Goal: Task Accomplishment & Management: Manage account settings

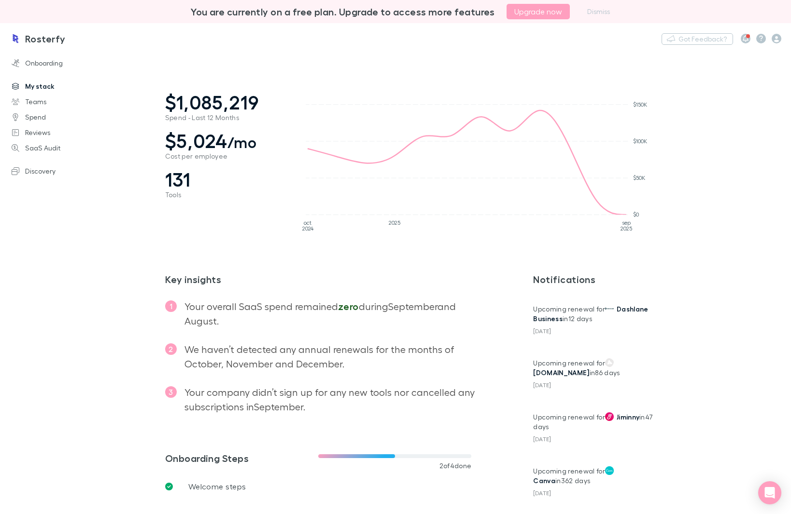
click at [33, 88] on link "My stack" at bounding box center [65, 86] width 126 height 15
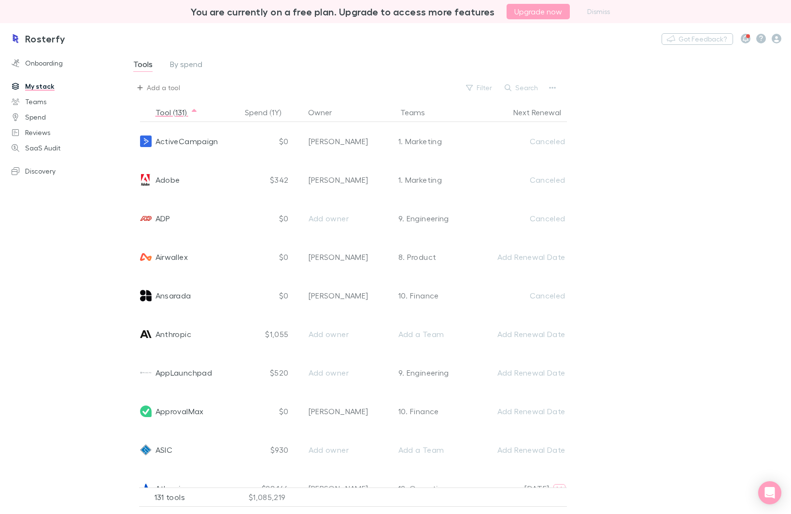
click at [160, 83] on div "Add a tool" at bounding box center [163, 88] width 33 height 12
click at [143, 140] on li "Dovetail" at bounding box center [217, 141] width 168 height 15
type input "Dovetail"
click at [262, 47] on div "Rosterfy Nothing Got Feedback?" at bounding box center [395, 38] width 791 height 31
click at [259, 87] on span "Dovetail is successfully added to your product list" at bounding box center [319, 88] width 159 height 8
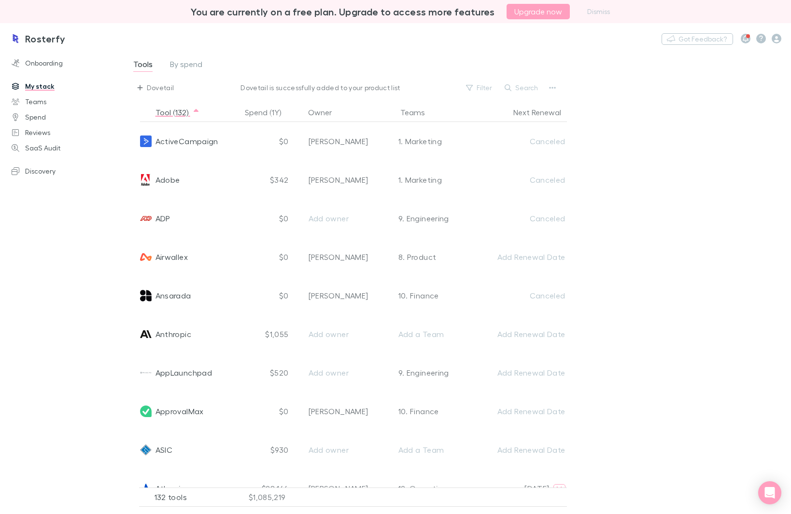
click at [259, 87] on span "Dovetail is successfully added to your product list" at bounding box center [319, 88] width 159 height 8
click at [515, 82] on button "Search" at bounding box center [521, 88] width 44 height 12
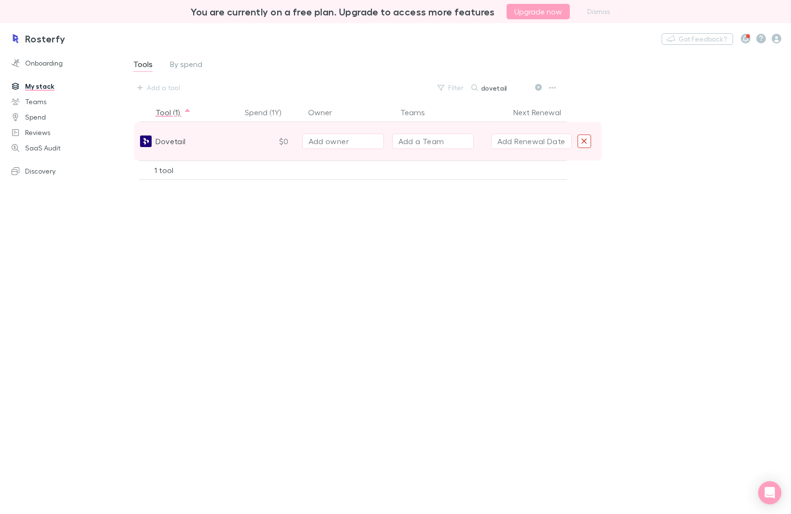
type input "dovetail"
click at [583, 144] on icon "Delete" at bounding box center [584, 141] width 7 height 9
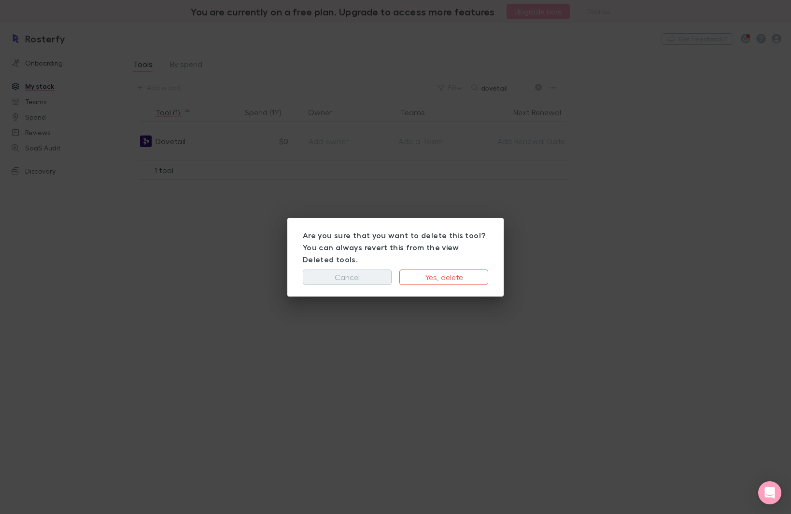
click at [375, 270] on button "Cancel" at bounding box center [347, 277] width 89 height 15
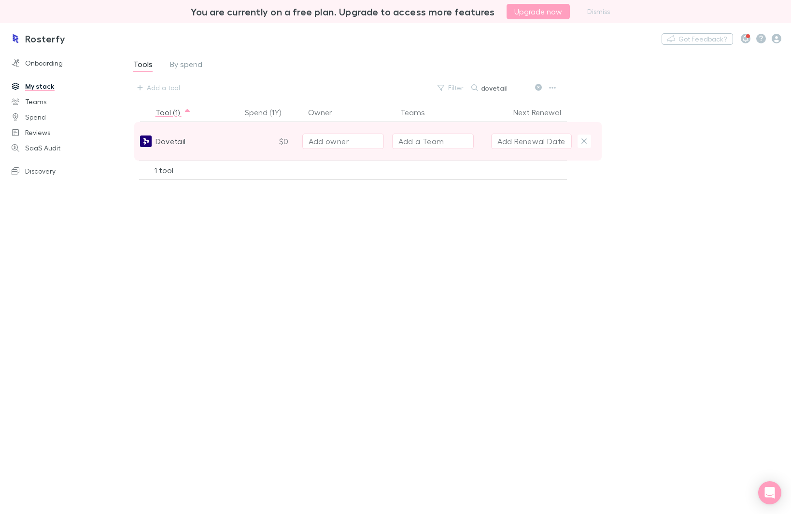
click at [180, 139] on span "Dovetail" at bounding box center [170, 141] width 30 height 39
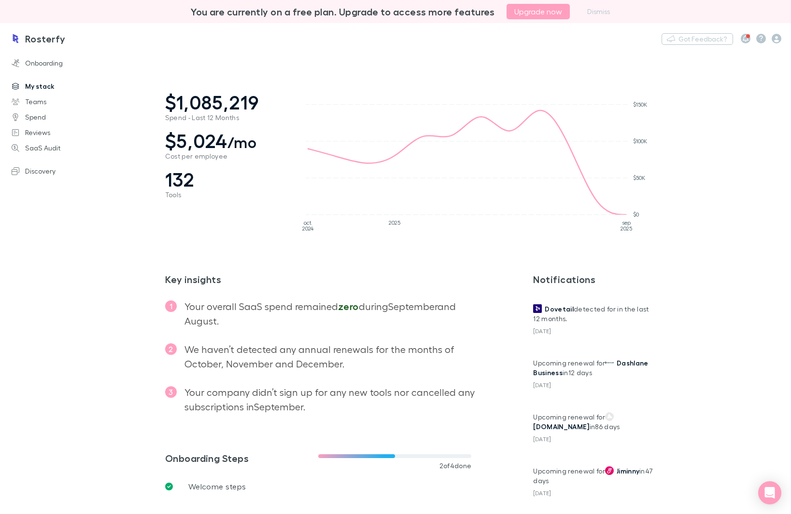
click at [33, 86] on link "My stack" at bounding box center [65, 86] width 126 height 15
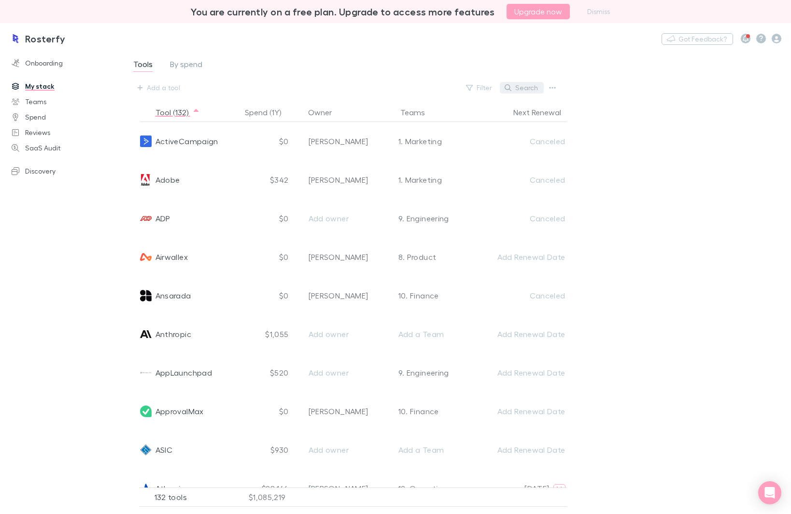
click at [508, 87] on icon "button" at bounding box center [507, 87] width 7 height 7
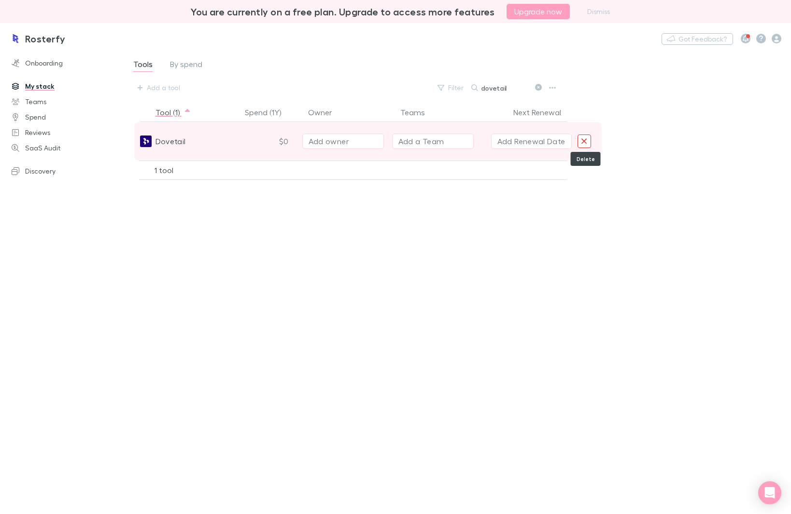
type input "dovetail"
click at [586, 141] on icon "Delete" at bounding box center [584, 141] width 7 height 9
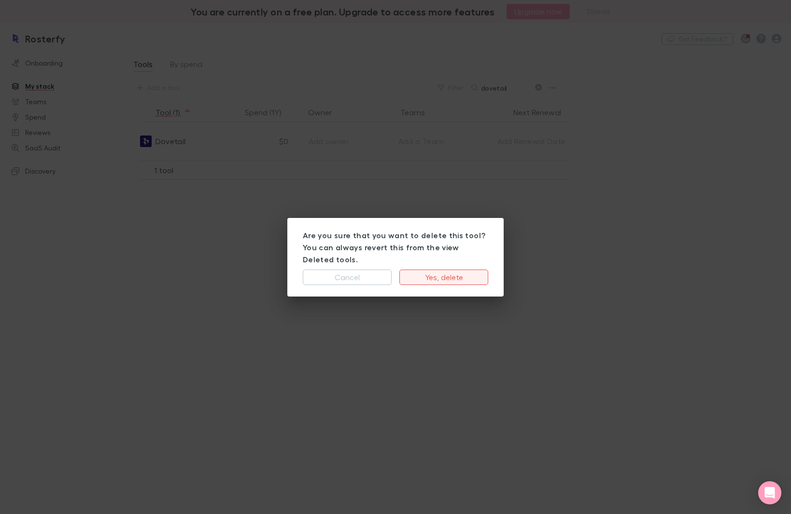
click at [451, 270] on button "Yes, delete" at bounding box center [443, 277] width 89 height 15
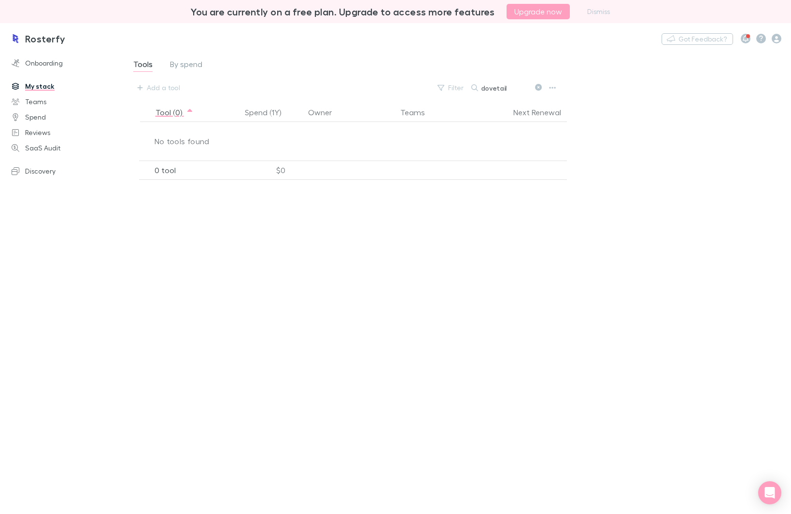
click at [453, 272] on div "Tool (0) Spend (1Y) Owner Teams Next Renewal No tools found 0 tool $0" at bounding box center [376, 305] width 506 height 404
